Goal: Check status: Check status

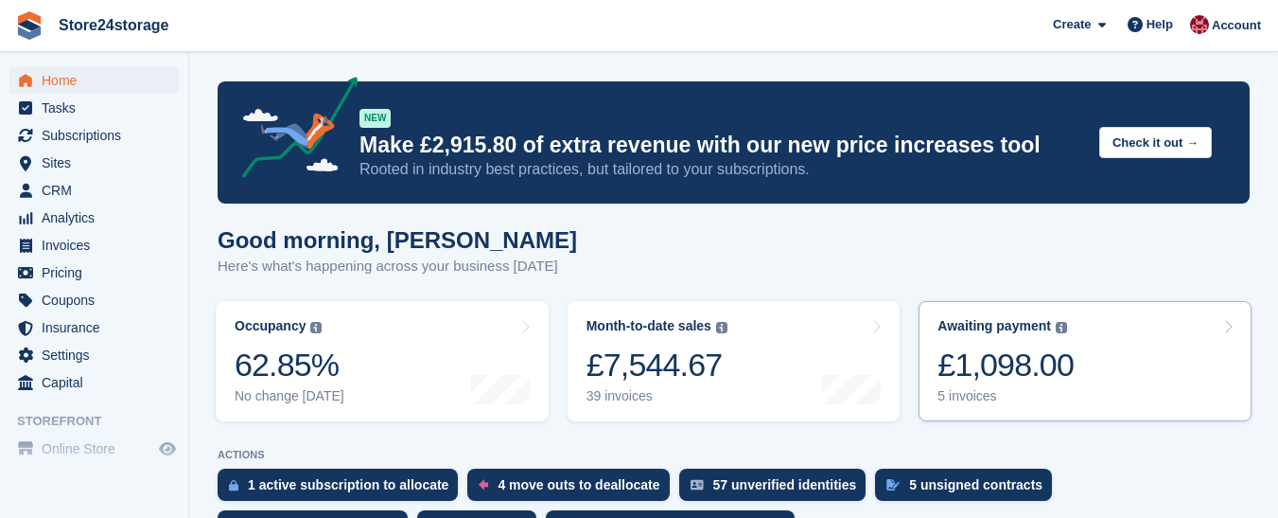
click at [1031, 389] on div "5 invoices" at bounding box center [1006, 396] width 136 height 16
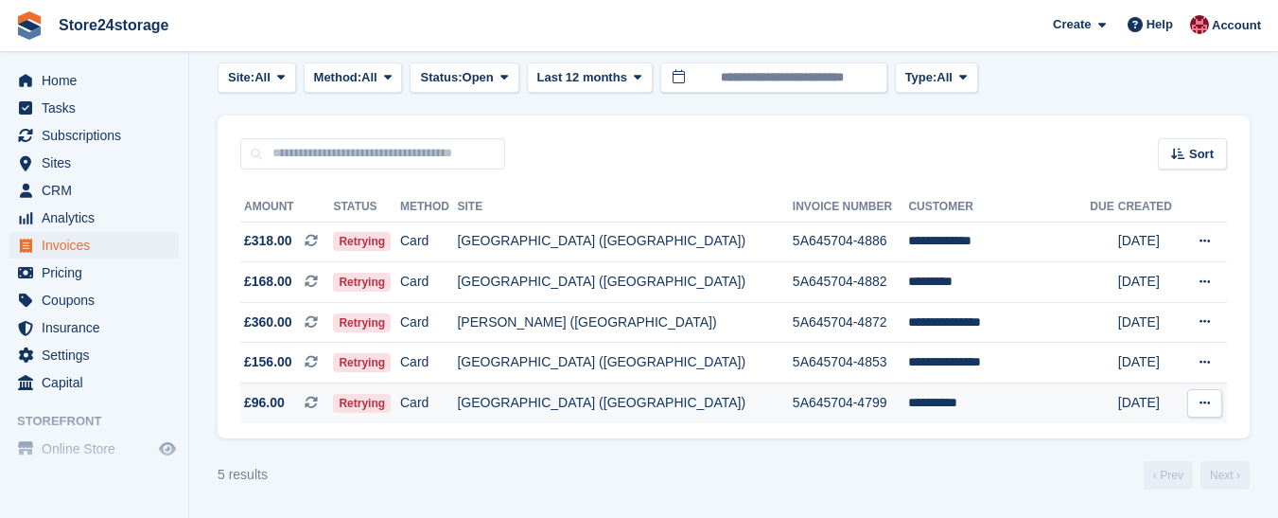
scroll to position [96, 0]
click at [1203, 401] on icon at bounding box center [1205, 402] width 10 height 12
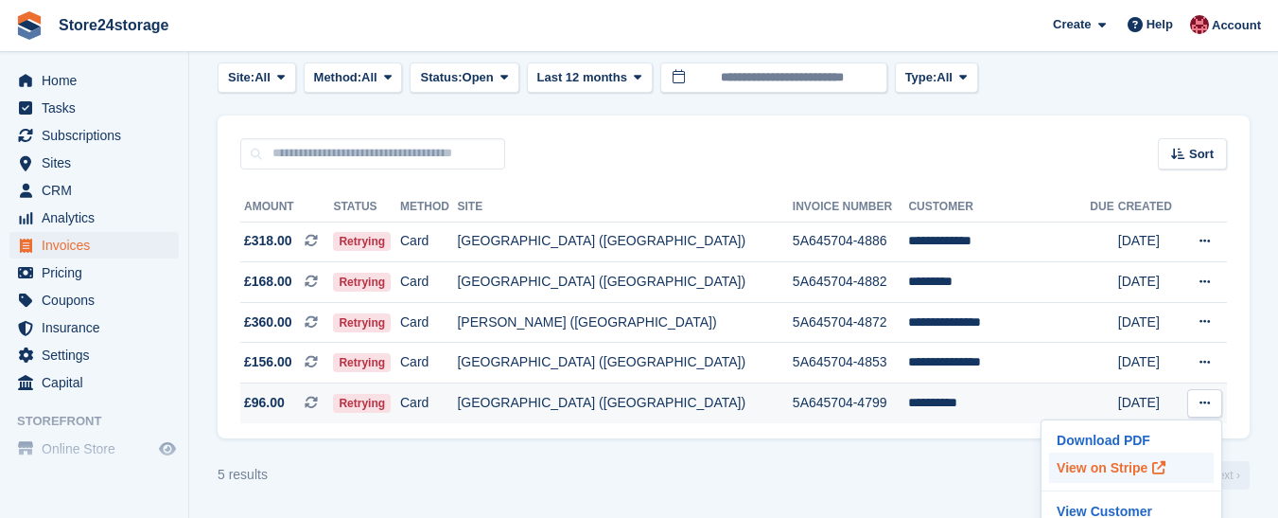
click at [1083, 468] on p "View on Stripe" at bounding box center [1131, 467] width 165 height 30
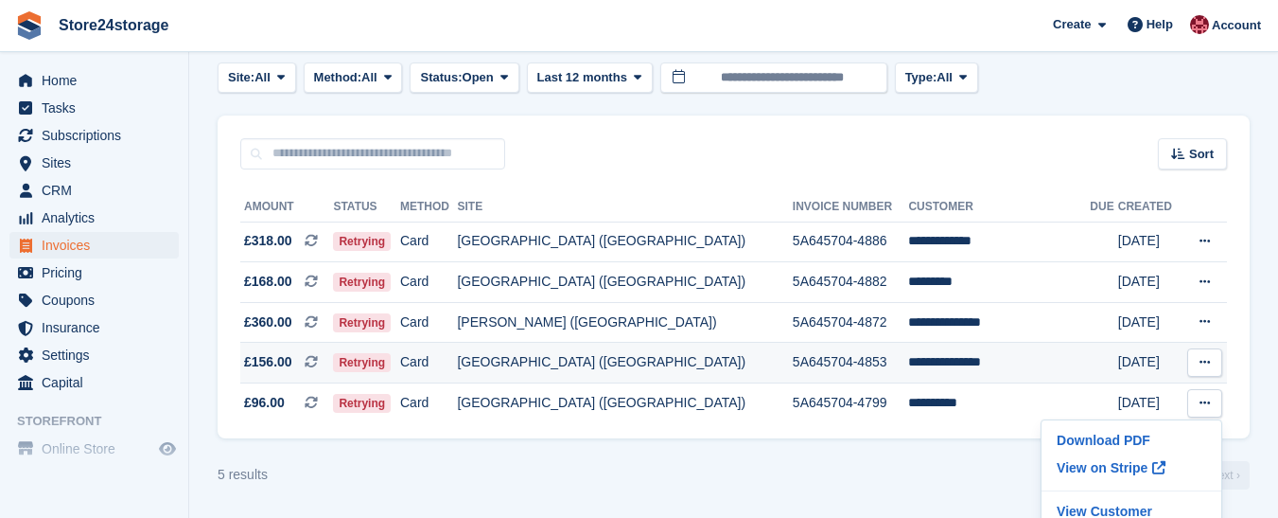
click at [1202, 361] on icon at bounding box center [1205, 362] width 10 height 12
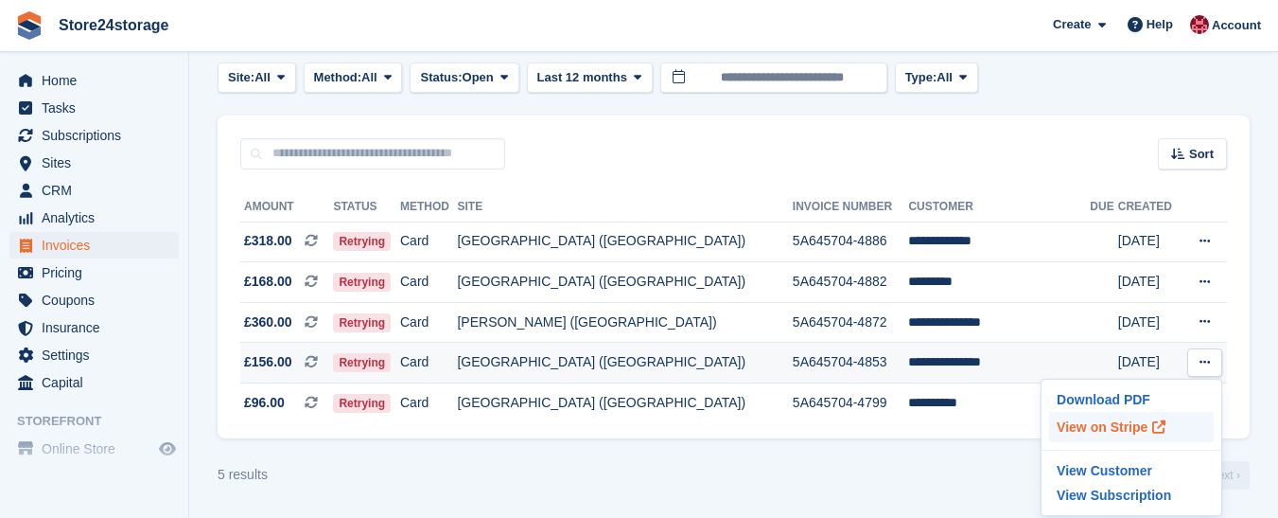
click at [1108, 427] on p "View on Stripe" at bounding box center [1131, 427] width 165 height 30
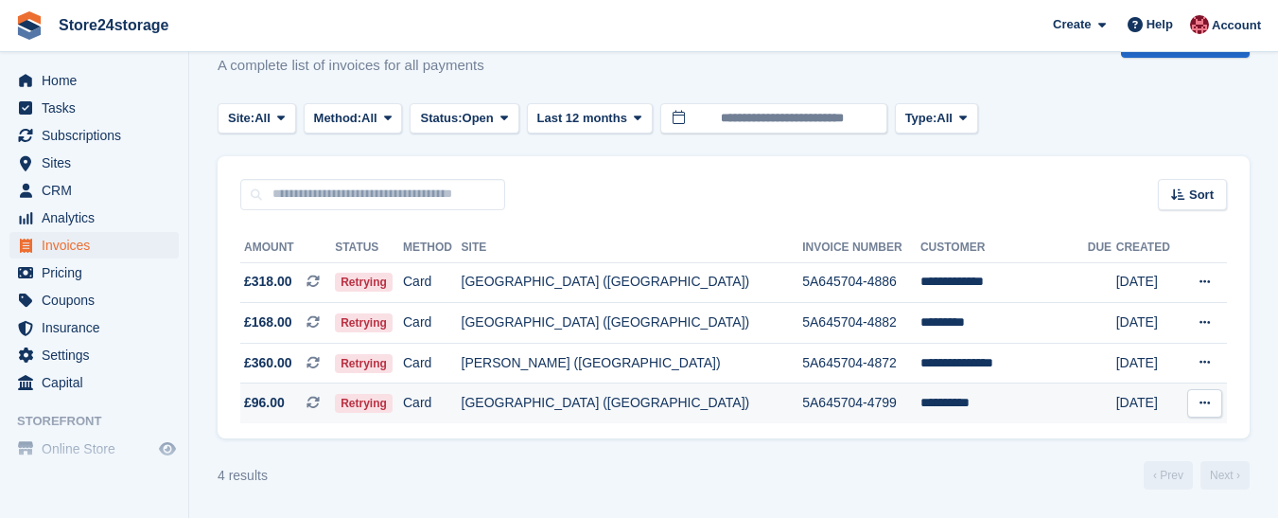
scroll to position [55, 0]
click at [1206, 361] on icon at bounding box center [1205, 362] width 10 height 12
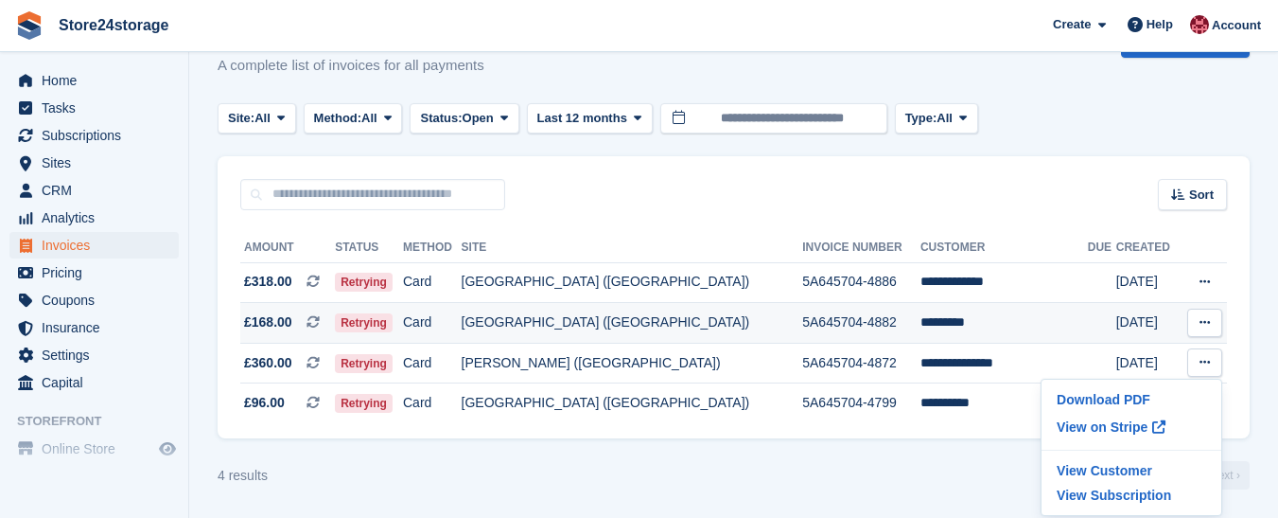
click at [1203, 321] on icon at bounding box center [1205, 322] width 10 height 12
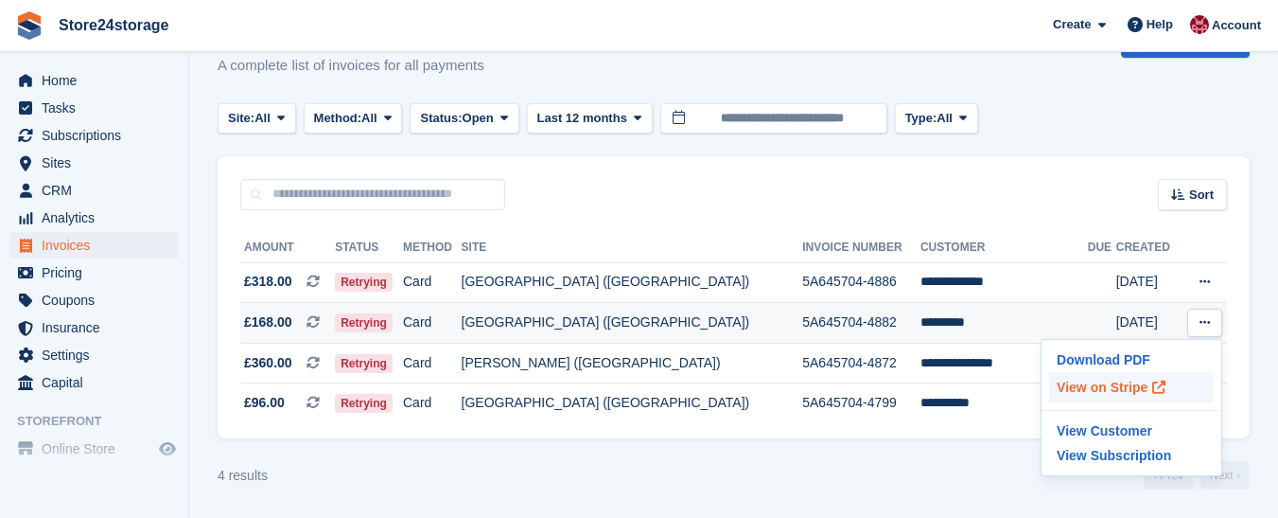
click at [1097, 384] on p "View on Stripe" at bounding box center [1131, 387] width 165 height 30
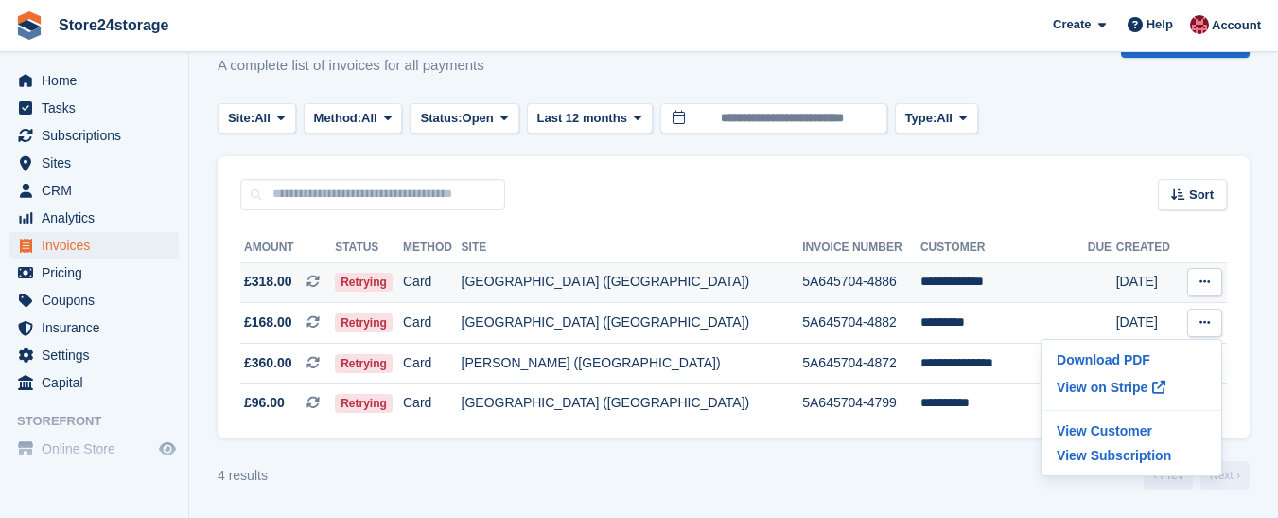
click at [1208, 280] on icon at bounding box center [1205, 281] width 10 height 12
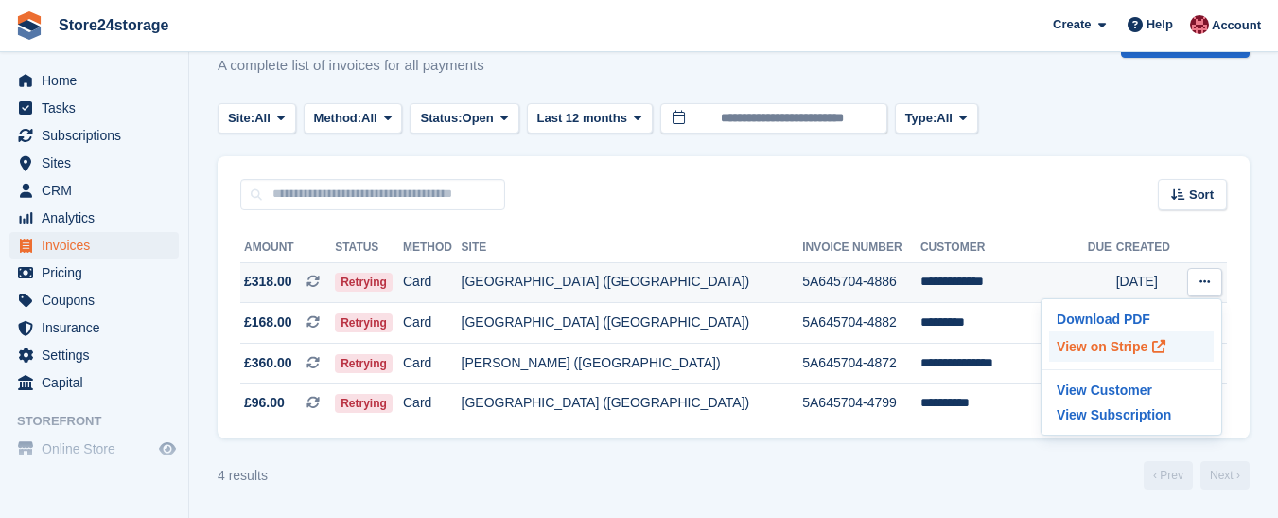
click at [1119, 342] on p "View on Stripe" at bounding box center [1131, 346] width 165 height 30
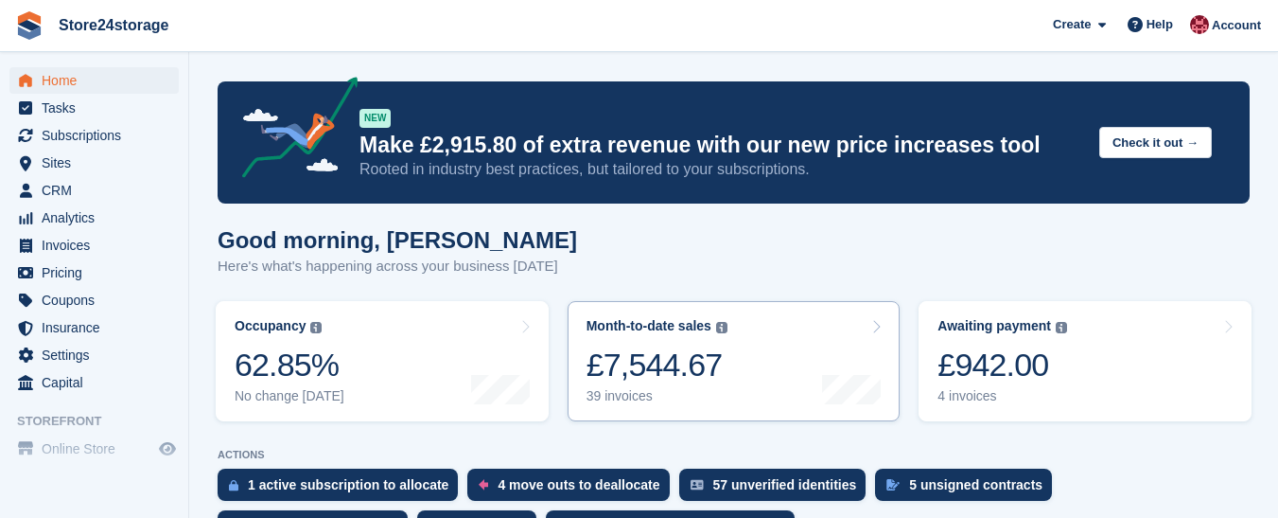
scroll to position [473, 0]
